Goal: Task Accomplishment & Management: Manage account settings

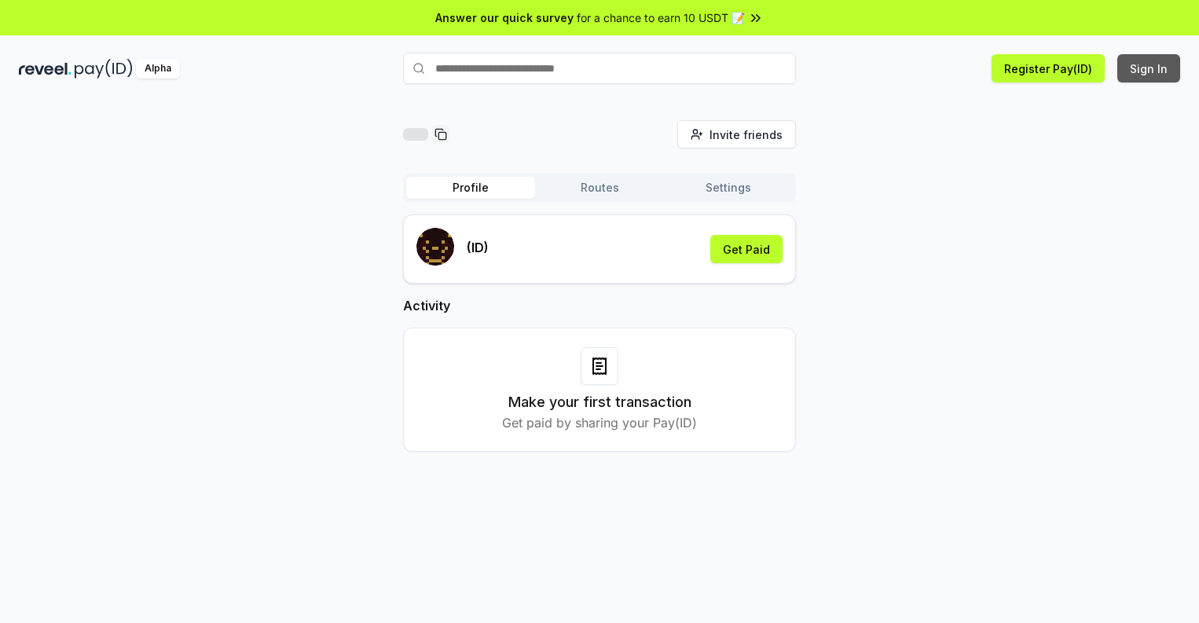
click at [1149, 68] on button "Sign In" at bounding box center [1148, 68] width 63 height 28
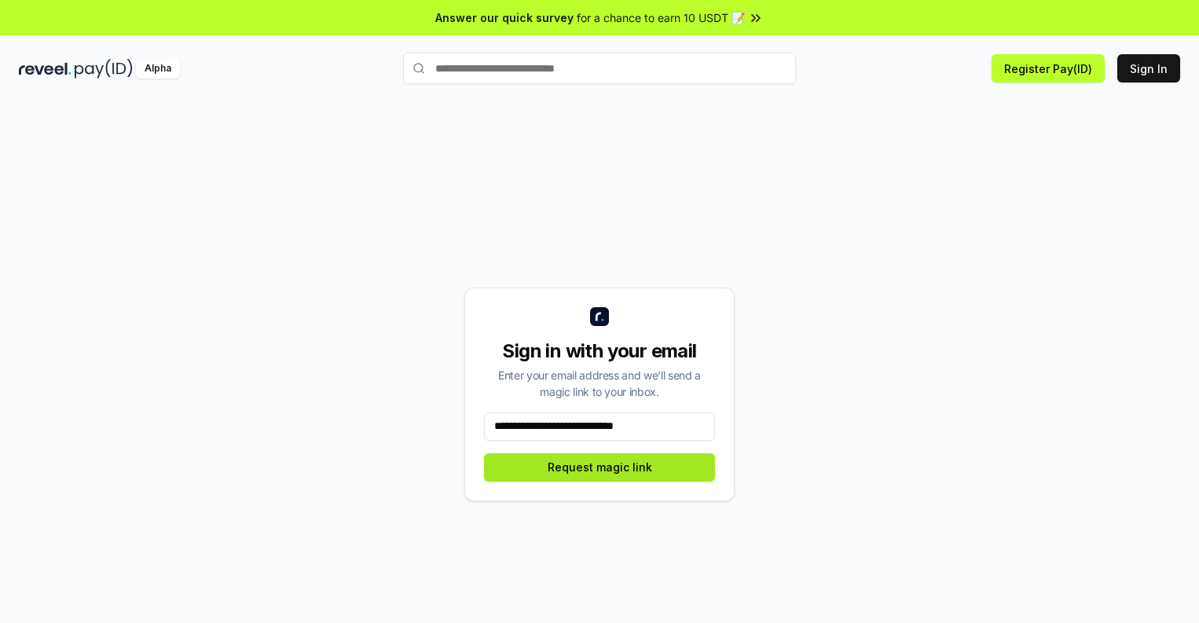
type input "**********"
click at [599, 467] on button "Request magic link" at bounding box center [599, 467] width 231 height 28
